Goal: Task Accomplishment & Management: Manage account settings

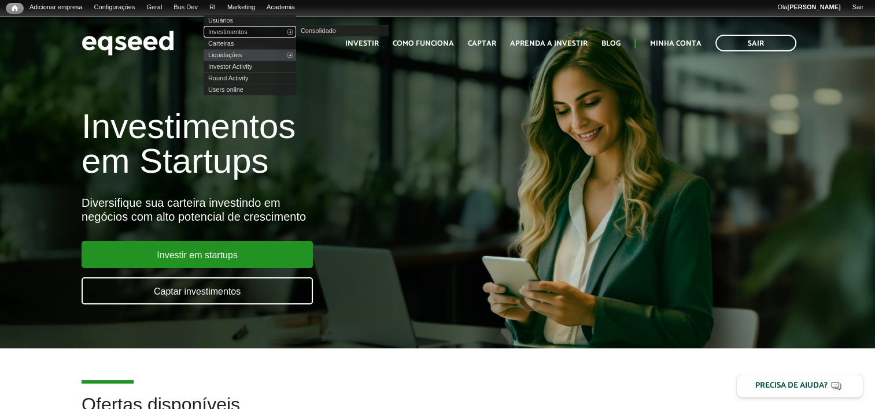
click at [240, 30] on link "Investimentos" at bounding box center [249, 32] width 92 height 12
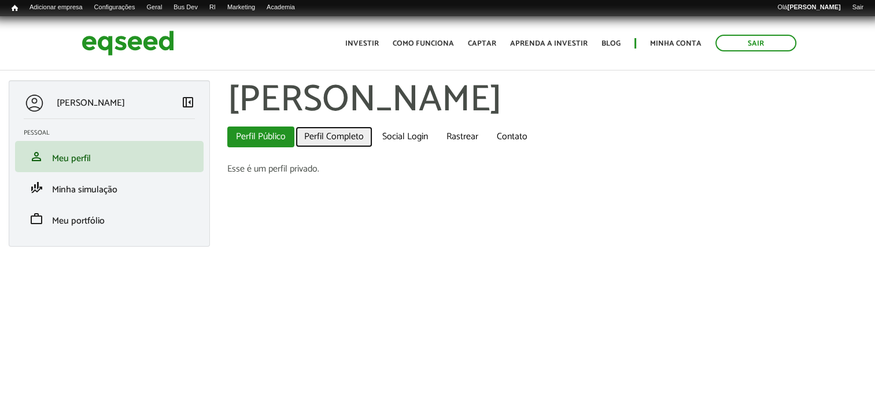
click at [329, 132] on link "Perfil Completo" at bounding box center [333, 137] width 77 height 21
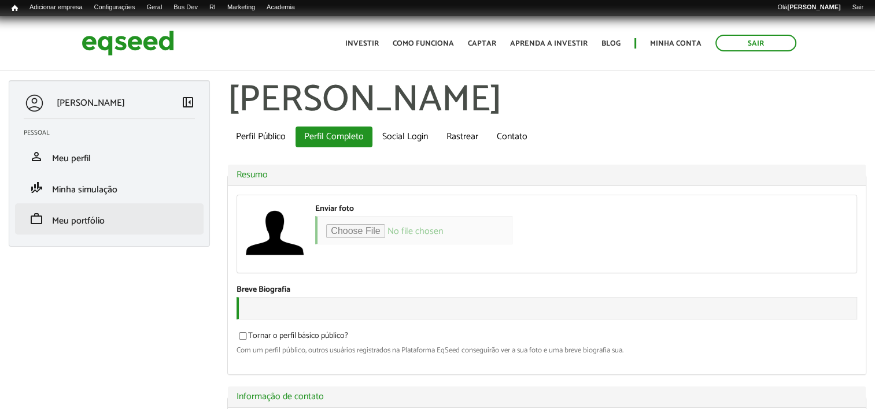
type input "**********"
click at [83, 218] on span "Meu portfólio" at bounding box center [78, 221] width 53 height 16
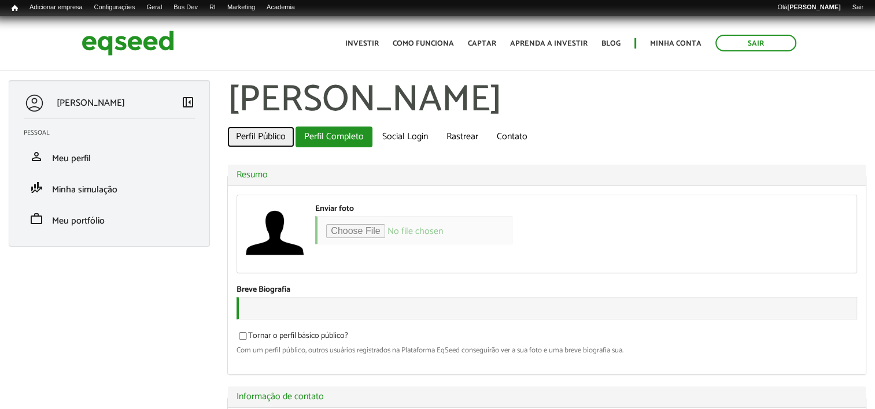
drag, startPoint x: 273, startPoint y: 137, endPoint x: 267, endPoint y: 139, distance: 6.2
click at [273, 137] on link "Perfil Público" at bounding box center [260, 137] width 67 height 21
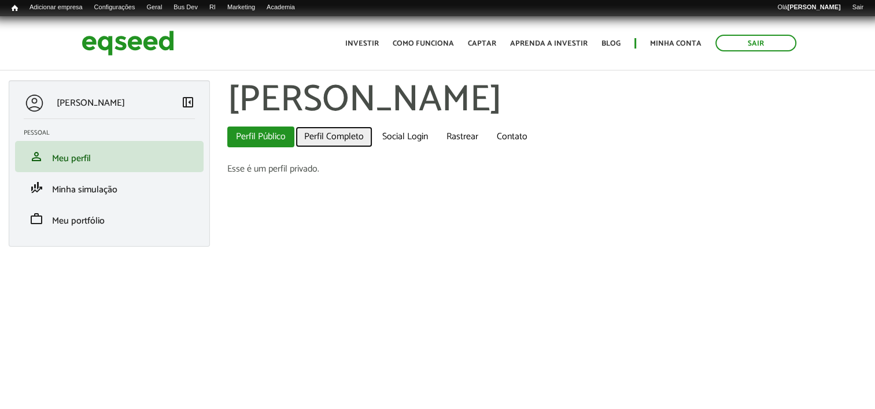
click at [331, 139] on link "Perfil Completo" at bounding box center [333, 137] width 77 height 21
click at [342, 140] on link "Perfil Completo" at bounding box center [333, 137] width 77 height 21
click at [324, 134] on link "Perfil Completo" at bounding box center [333, 137] width 77 height 21
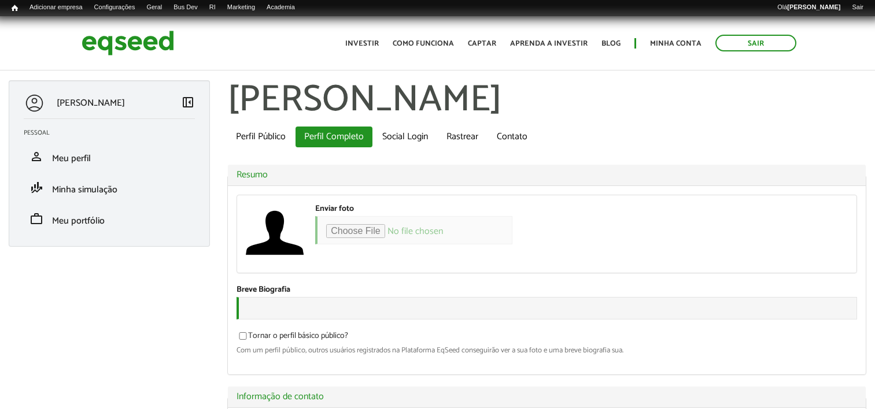
type input "**********"
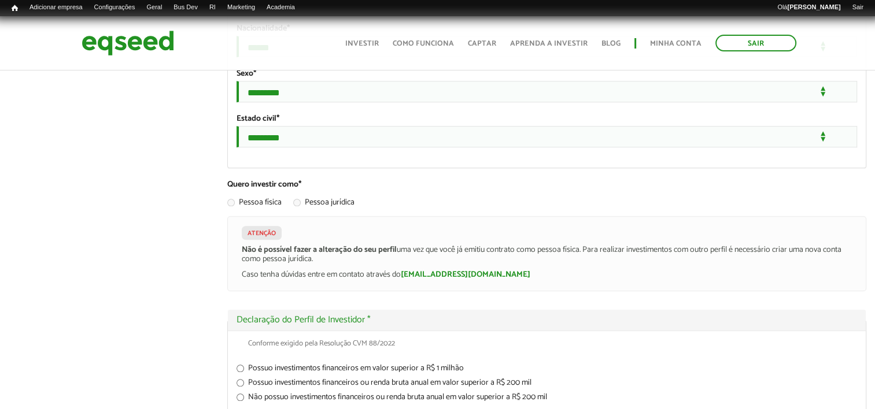
scroll to position [1330, 0]
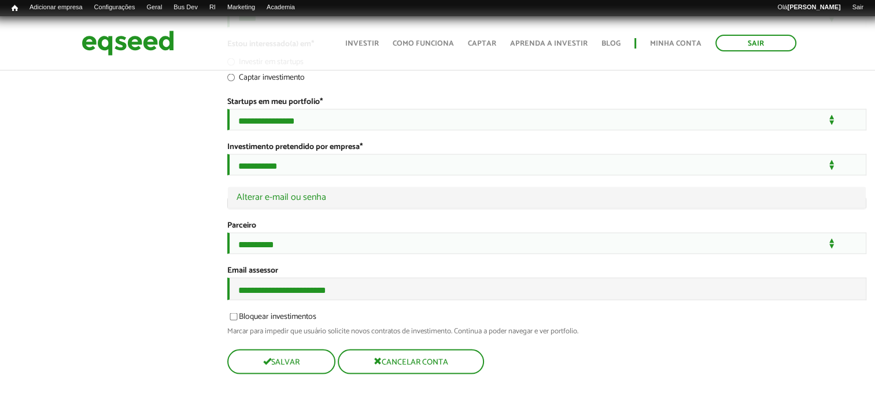
scroll to position [2370, 0]
type input "**********"
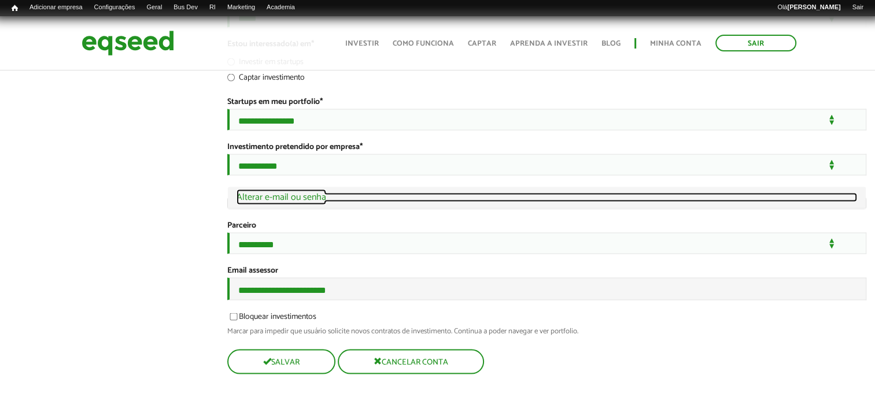
click at [324, 202] on link "Ocultar Alterar e-mail ou senha" at bounding box center [546, 197] width 620 height 9
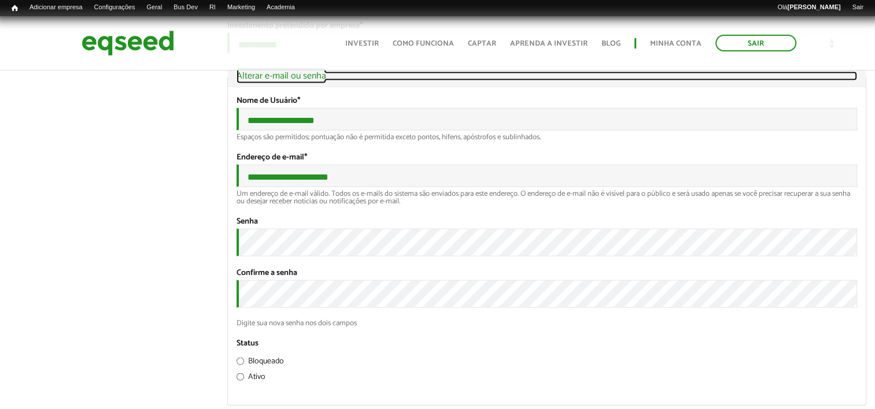
scroll to position [2536, 0]
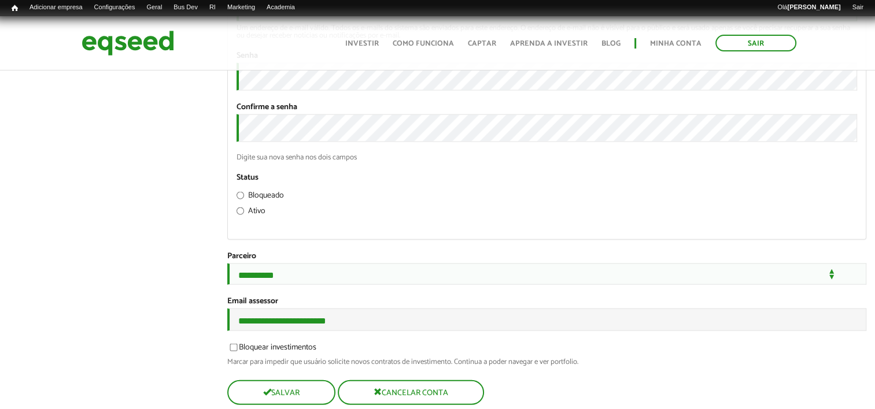
drag, startPoint x: 344, startPoint y: 151, endPoint x: 239, endPoint y: 168, distance: 106.6
click at [239, 39] on div "**********" at bounding box center [546, 13] width 620 height 53
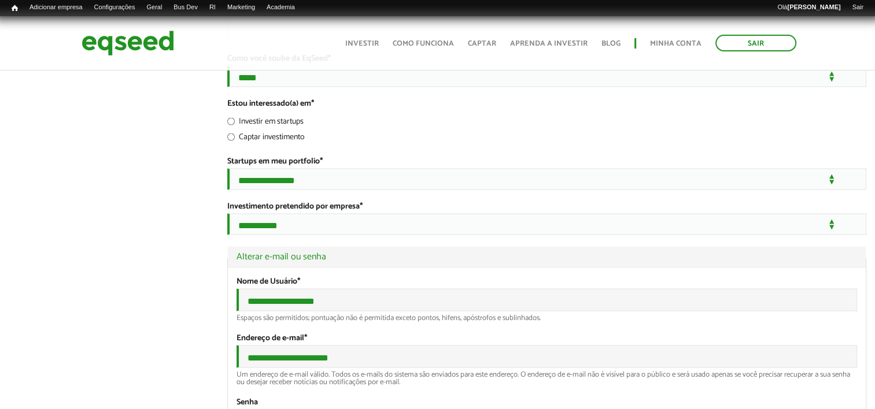
scroll to position [1842, 0]
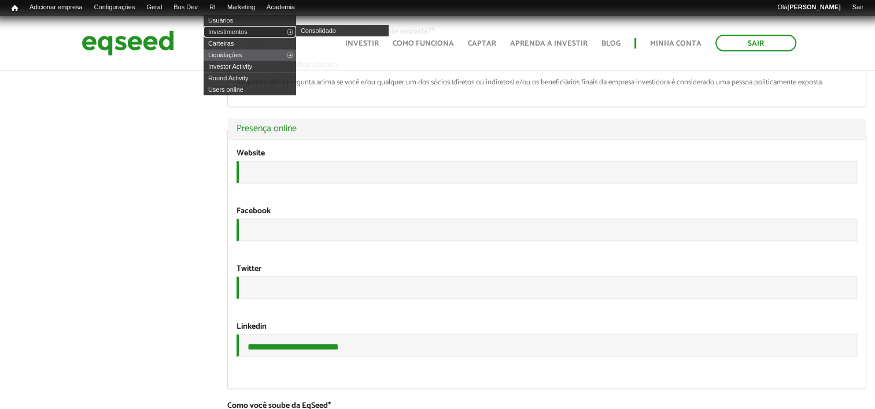
click at [234, 35] on link "Investimentos" at bounding box center [249, 32] width 92 height 12
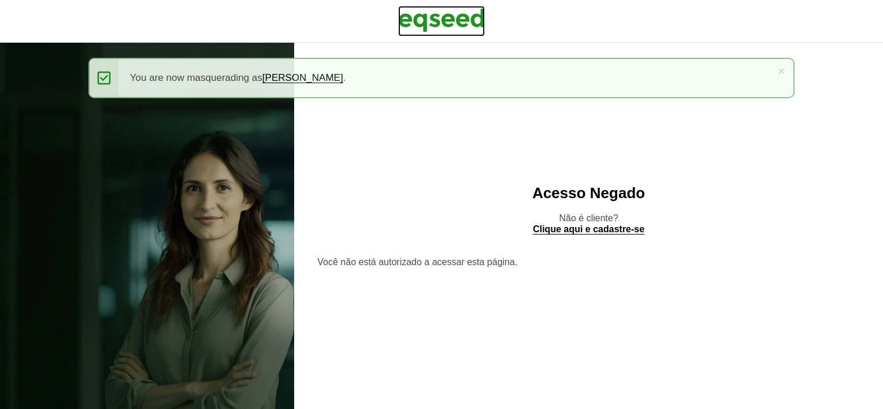
click at [457, 21] on img at bounding box center [441, 20] width 87 height 29
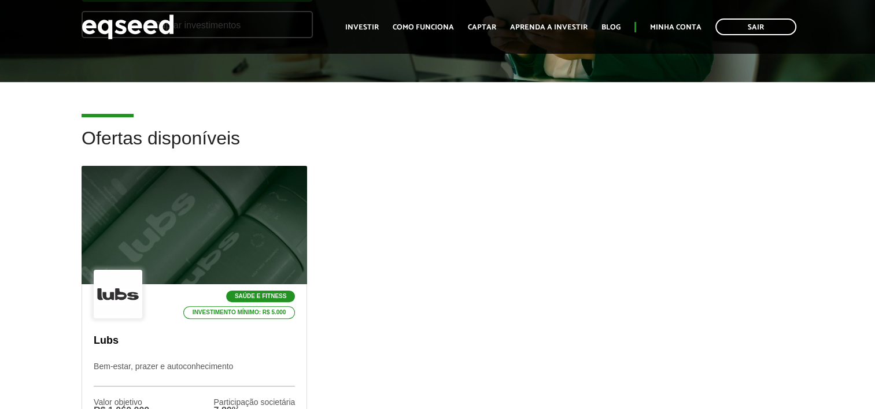
scroll to position [347, 0]
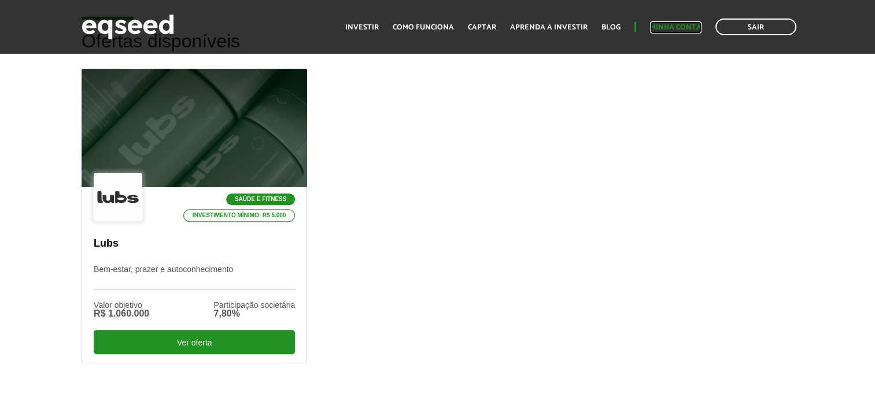
click at [668, 28] on link "Minha conta" at bounding box center [675, 28] width 51 height 8
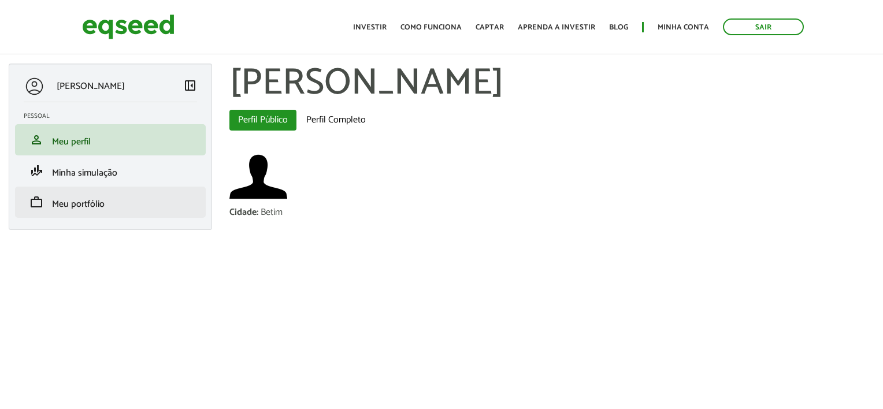
click at [125, 191] on li "work Meu portfólio" at bounding box center [110, 202] width 191 height 31
click at [139, 207] on link "work Meu portfólio" at bounding box center [110, 202] width 173 height 14
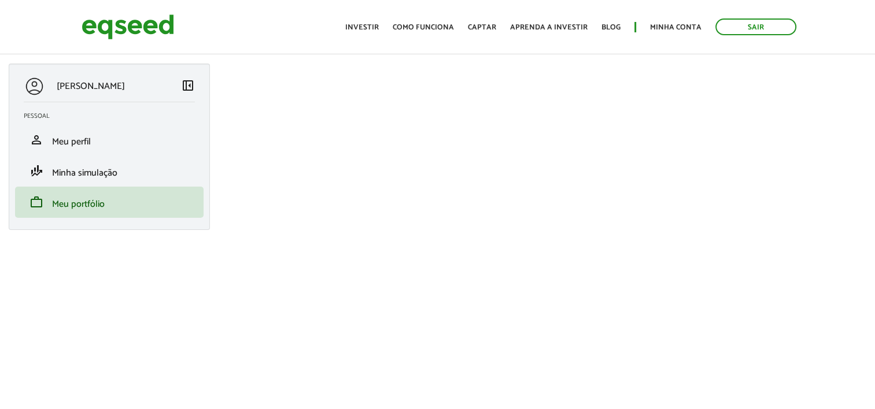
click at [242, 19] on div "Sair Toggle navigation Toggle navigation Início Investir Como funciona Captar A…" at bounding box center [437, 27] width 729 height 31
click at [749, 21] on link "Sair" at bounding box center [755, 26] width 81 height 17
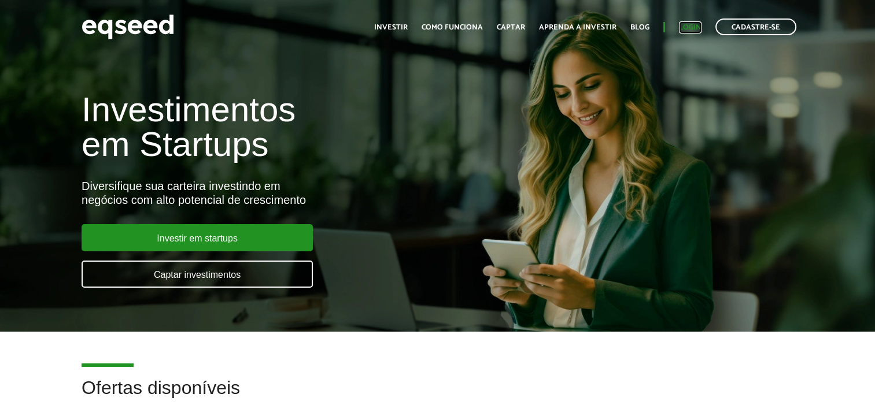
click at [691, 25] on link "Login" at bounding box center [690, 28] width 23 height 8
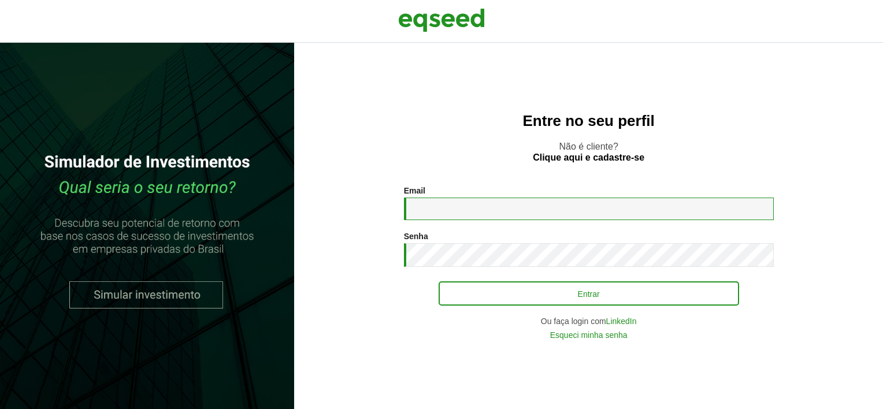
type input "**********"
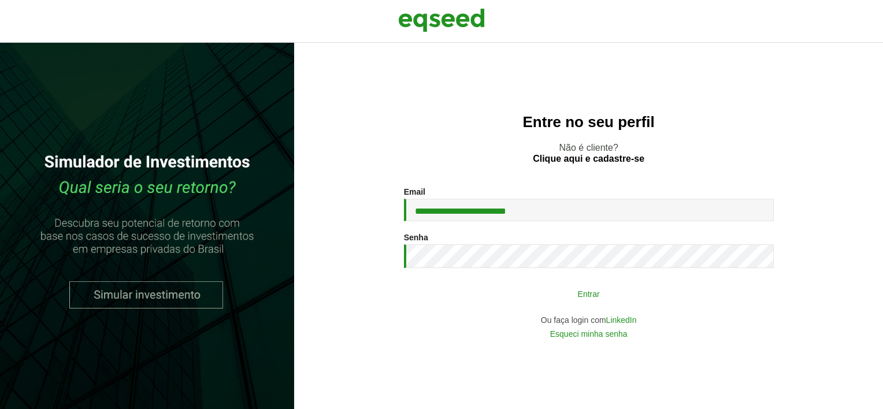
click at [466, 303] on button "Entrar" at bounding box center [589, 294] width 301 height 22
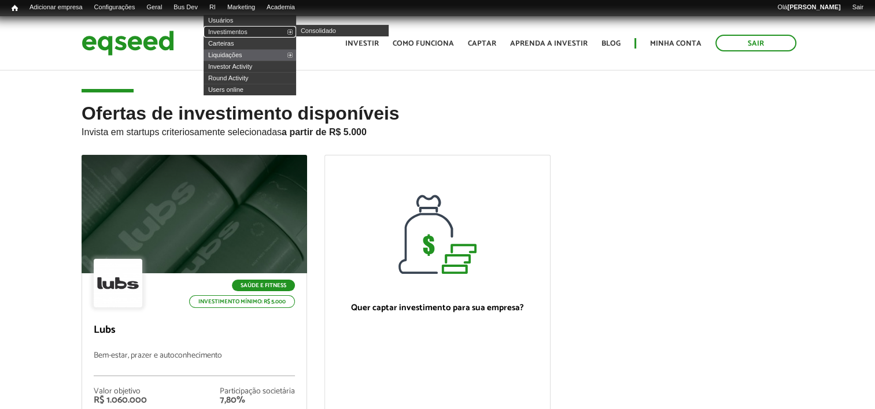
click at [241, 34] on link "Investimentos" at bounding box center [249, 32] width 92 height 12
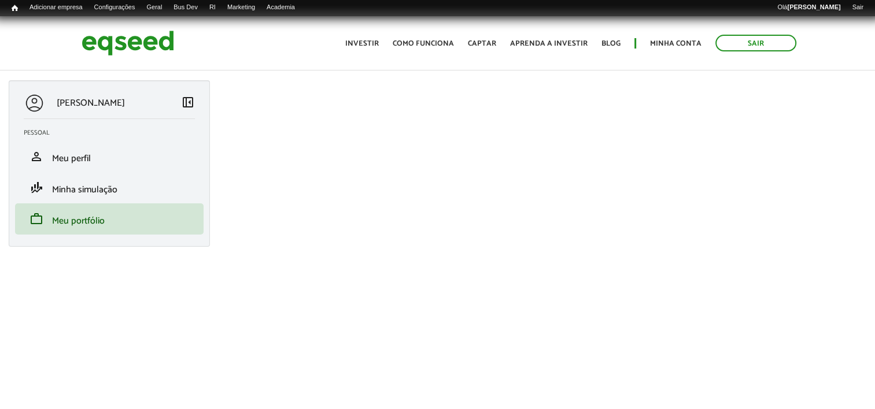
drag, startPoint x: 97, startPoint y: 280, endPoint x: 169, endPoint y: 280, distance: 71.7
click at [99, 278] on div "[PERSON_NAME] left_panel_close [GEOGRAPHIC_DATA] person Meu perfil finance_mode…" at bounding box center [437, 283] width 875 height 407
